Goal: Navigation & Orientation: Find specific page/section

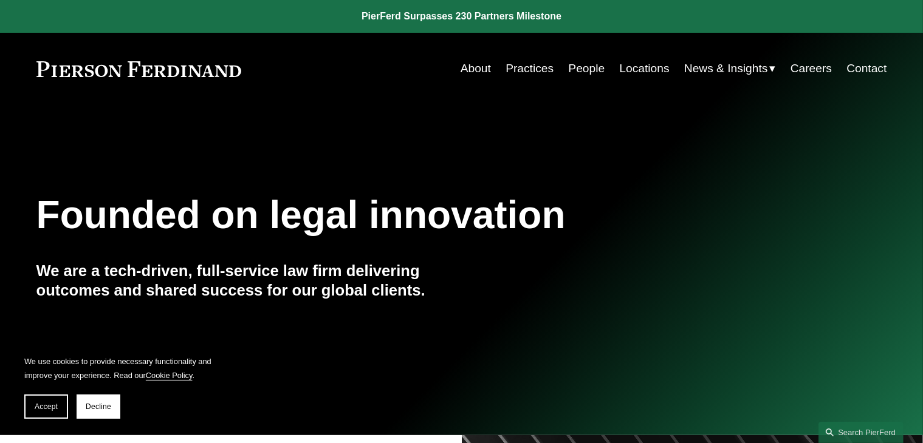
click at [529, 68] on link "Practices" at bounding box center [529, 68] width 48 height 23
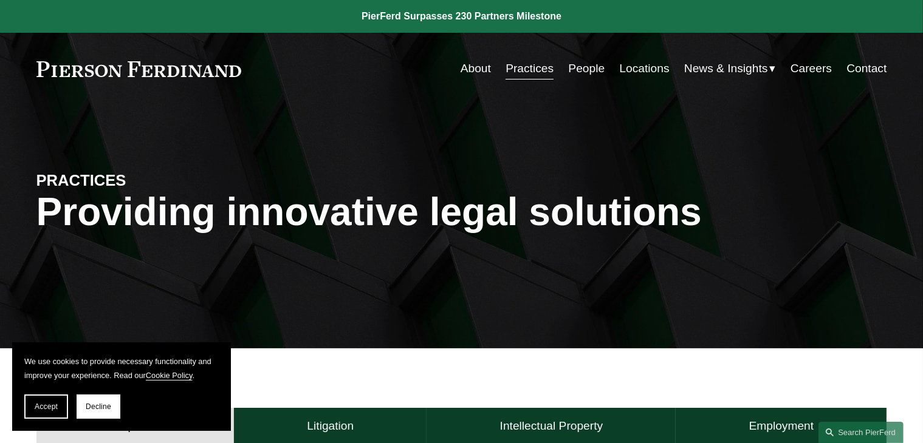
scroll to position [4, 0]
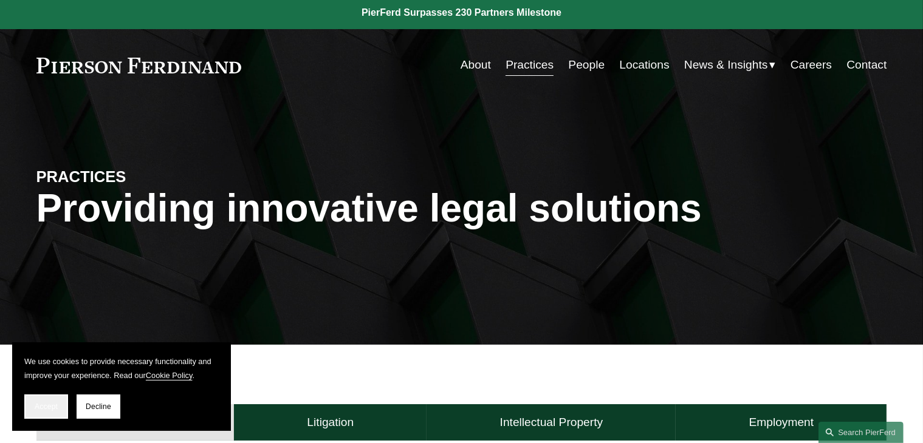
click at [46, 413] on button "Accept" at bounding box center [46, 407] width 44 height 24
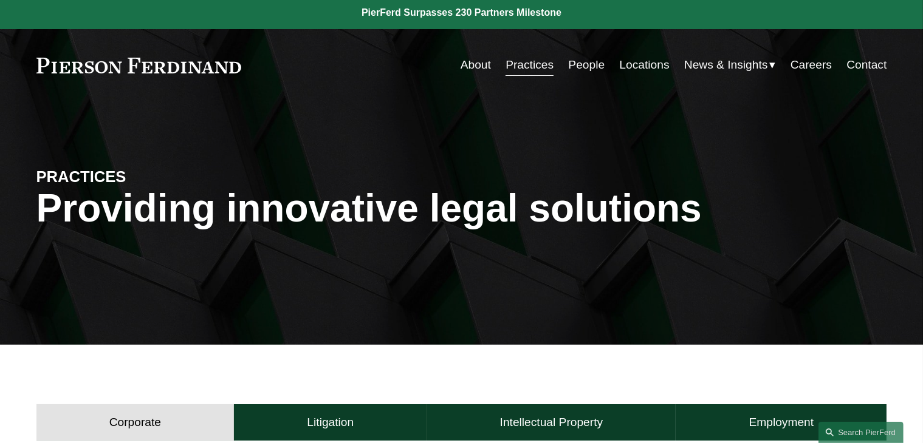
click at [813, 63] on link "Careers" at bounding box center [810, 64] width 41 height 23
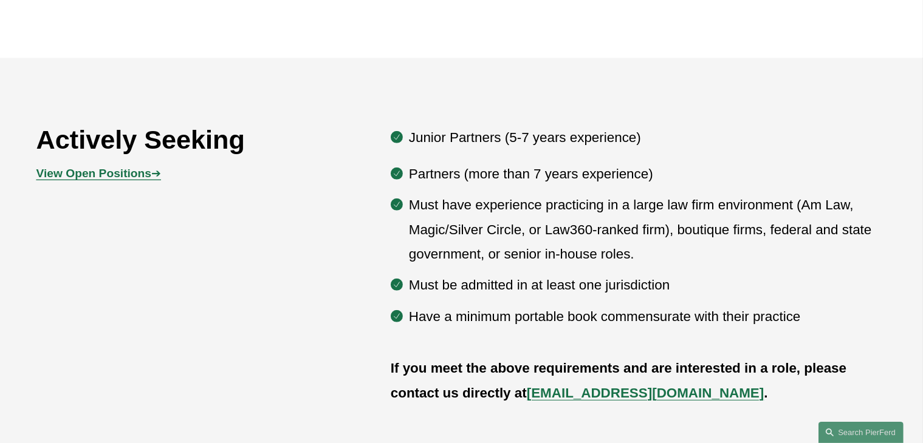
scroll to position [584, 0]
